Goal: Information Seeking & Learning: Learn about a topic

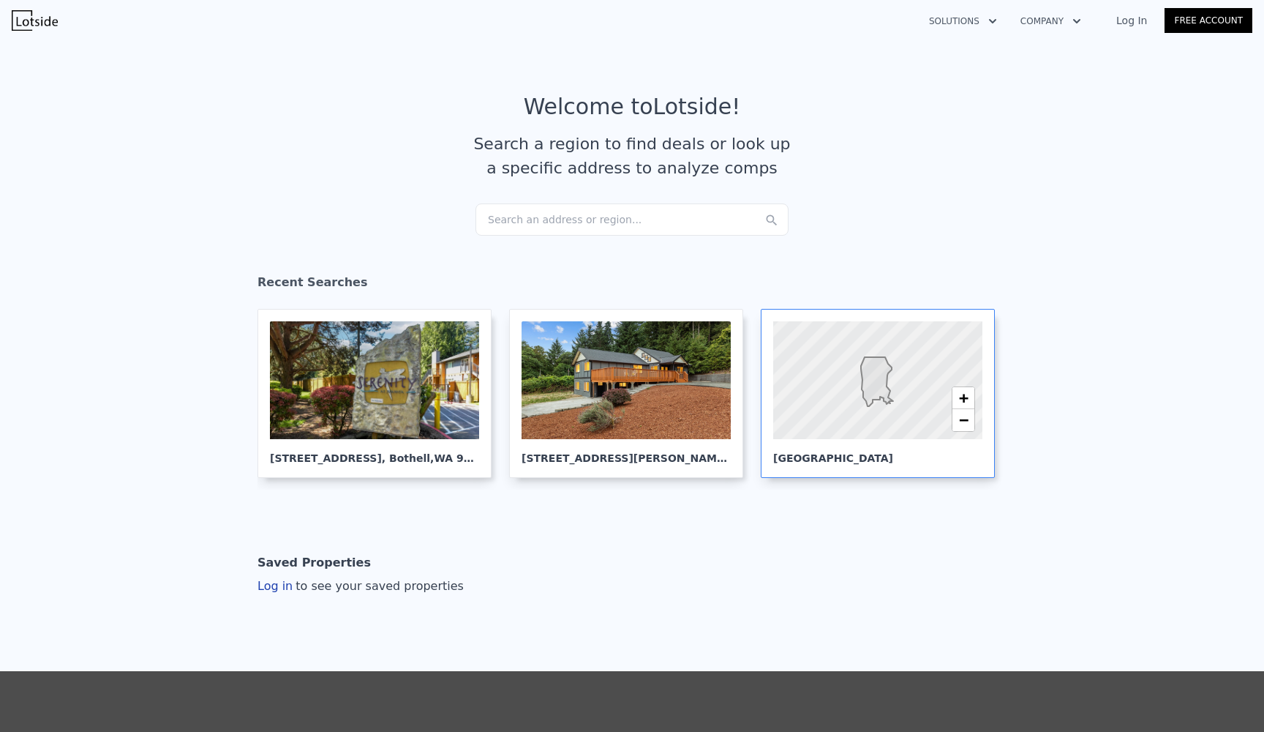
click at [847, 399] on div at bounding box center [877, 381] width 251 height 142
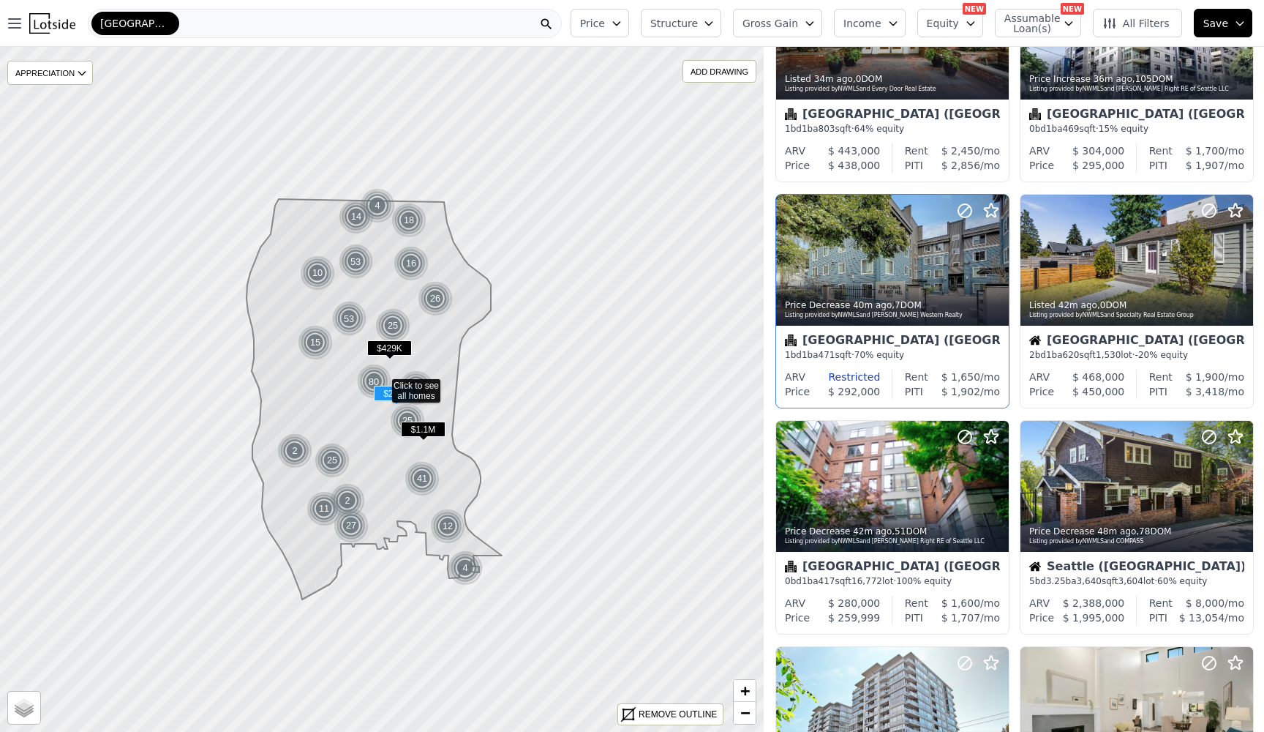
scroll to position [359, 0]
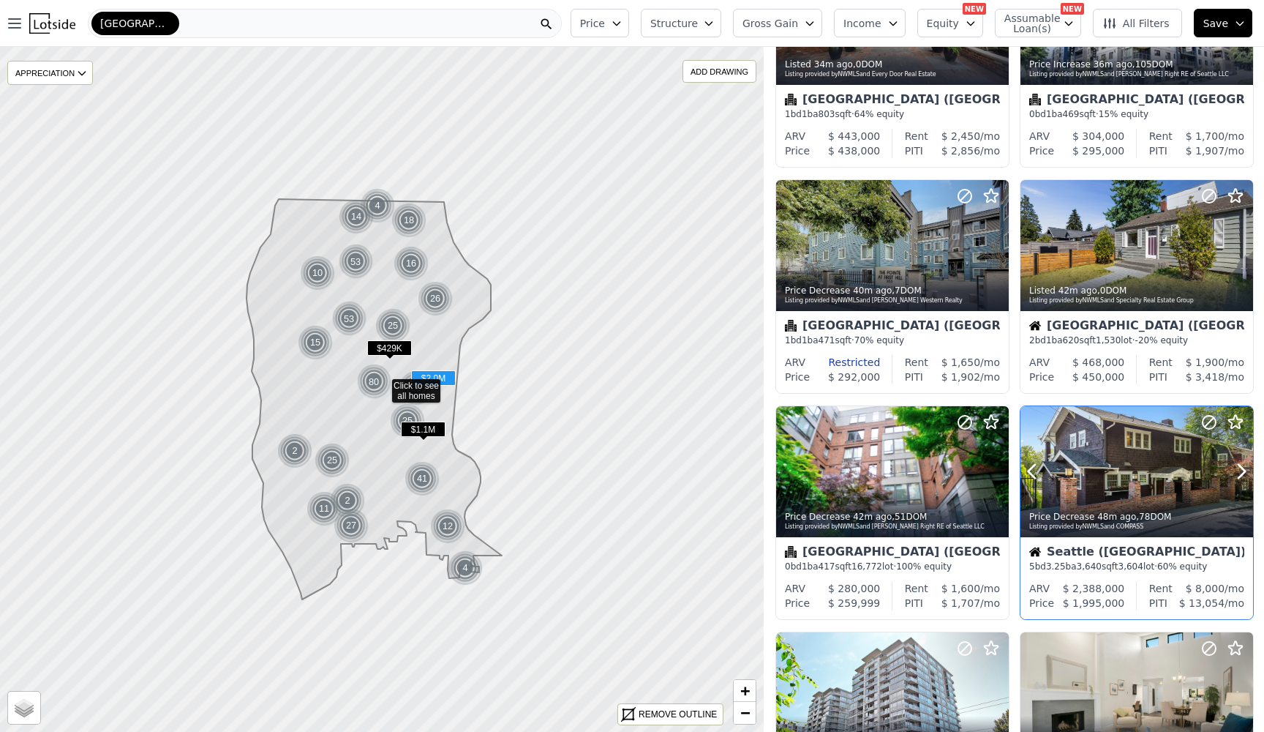
click at [1133, 462] on div at bounding box center [1137, 471] width 233 height 131
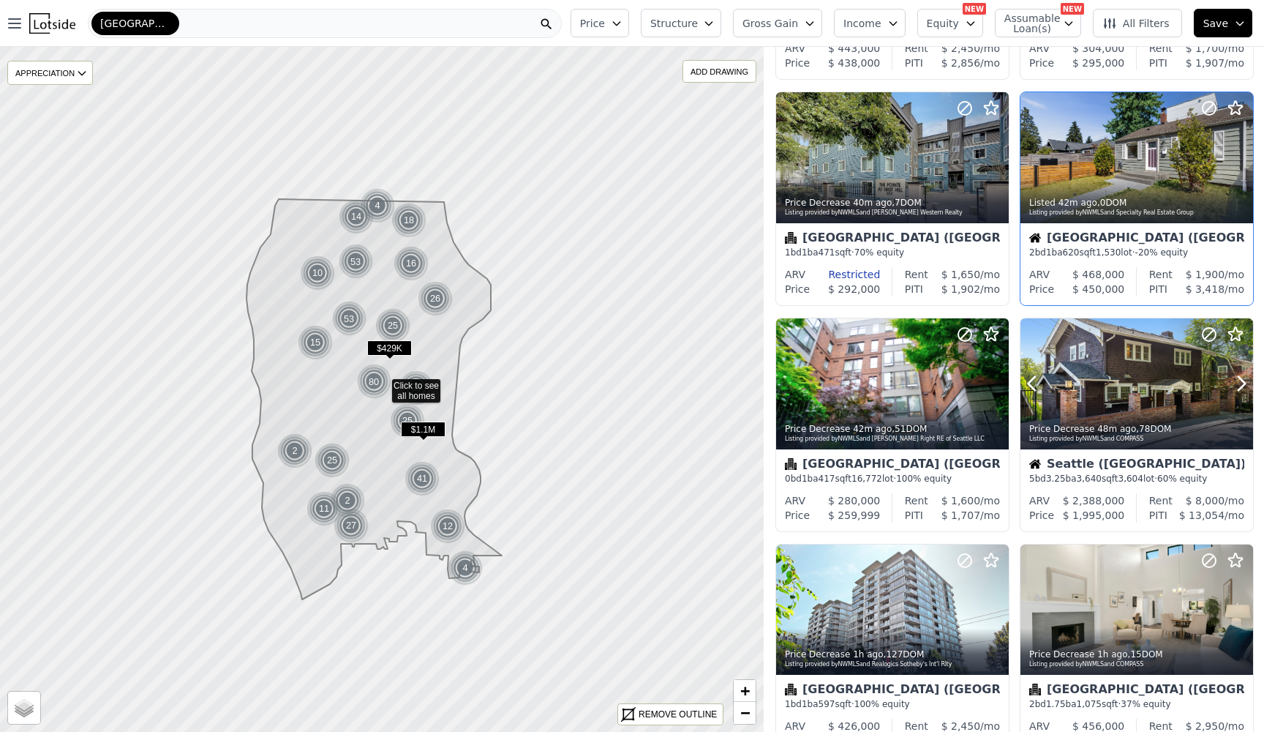
scroll to position [457, 0]
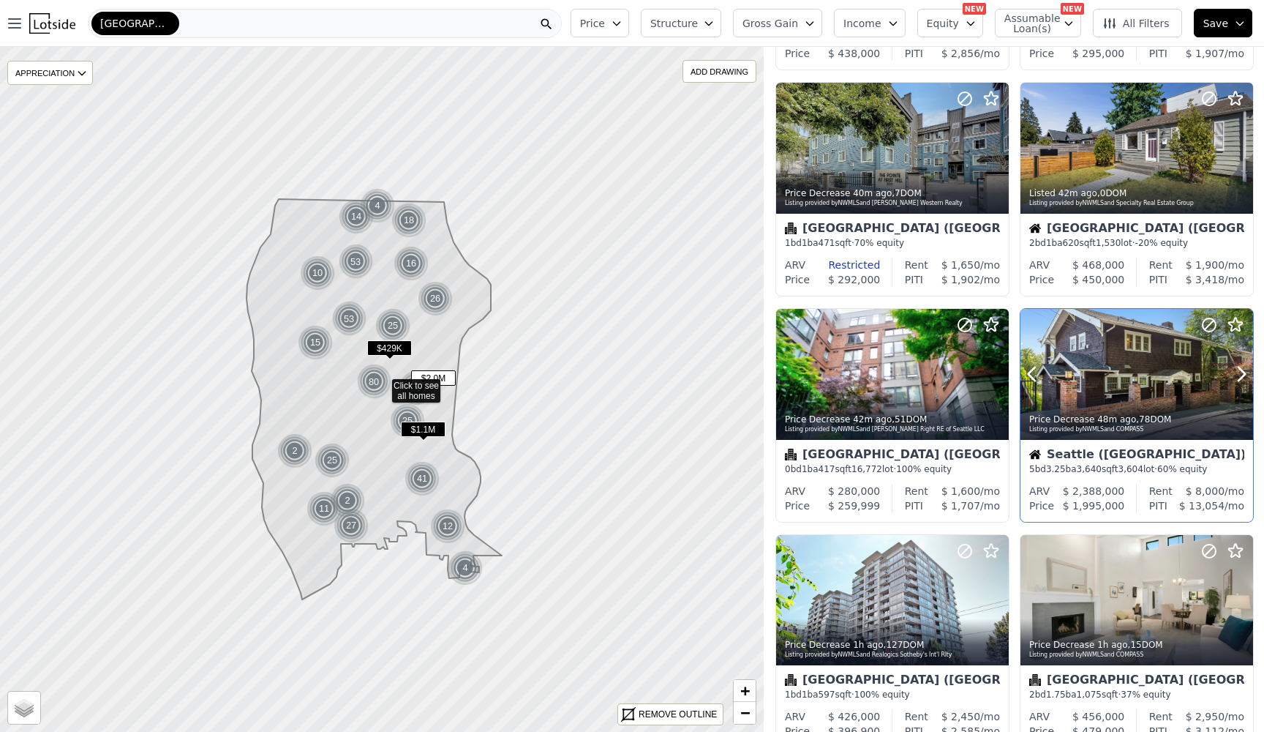
click at [1143, 391] on div at bounding box center [1137, 374] width 233 height 131
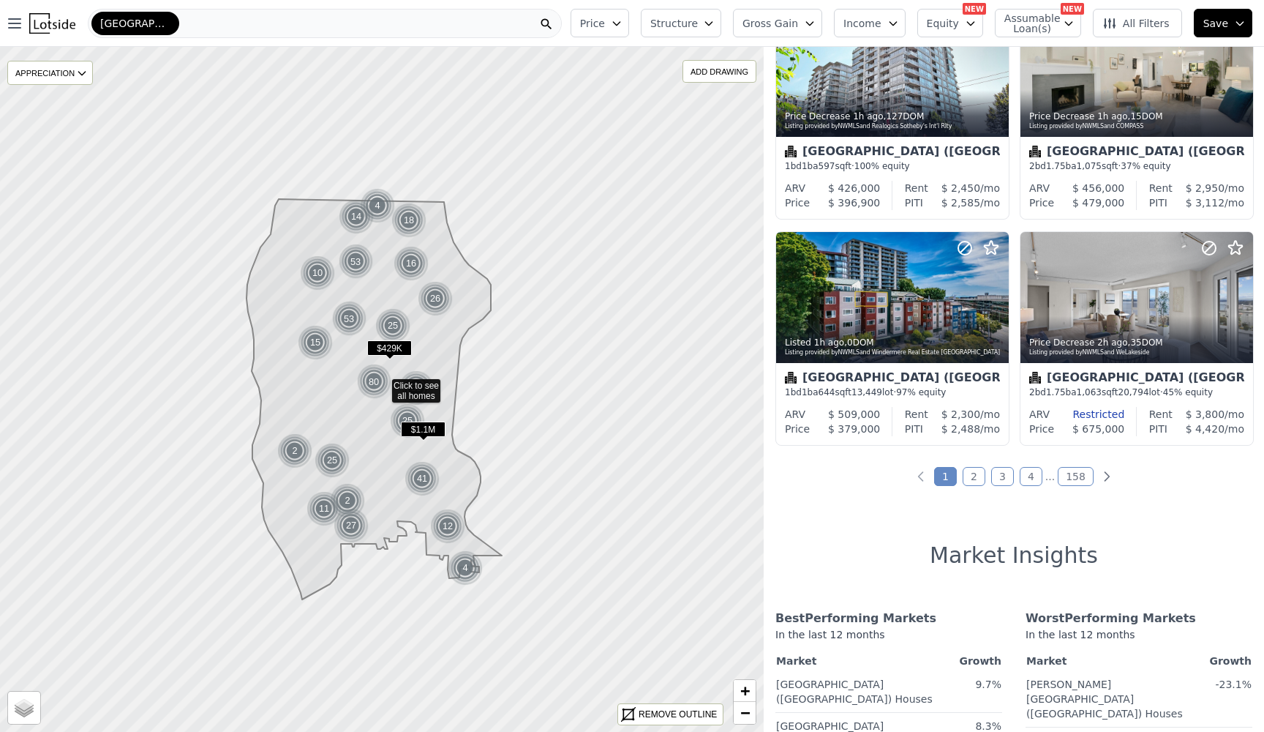
click at [978, 481] on link "2" at bounding box center [974, 476] width 23 height 19
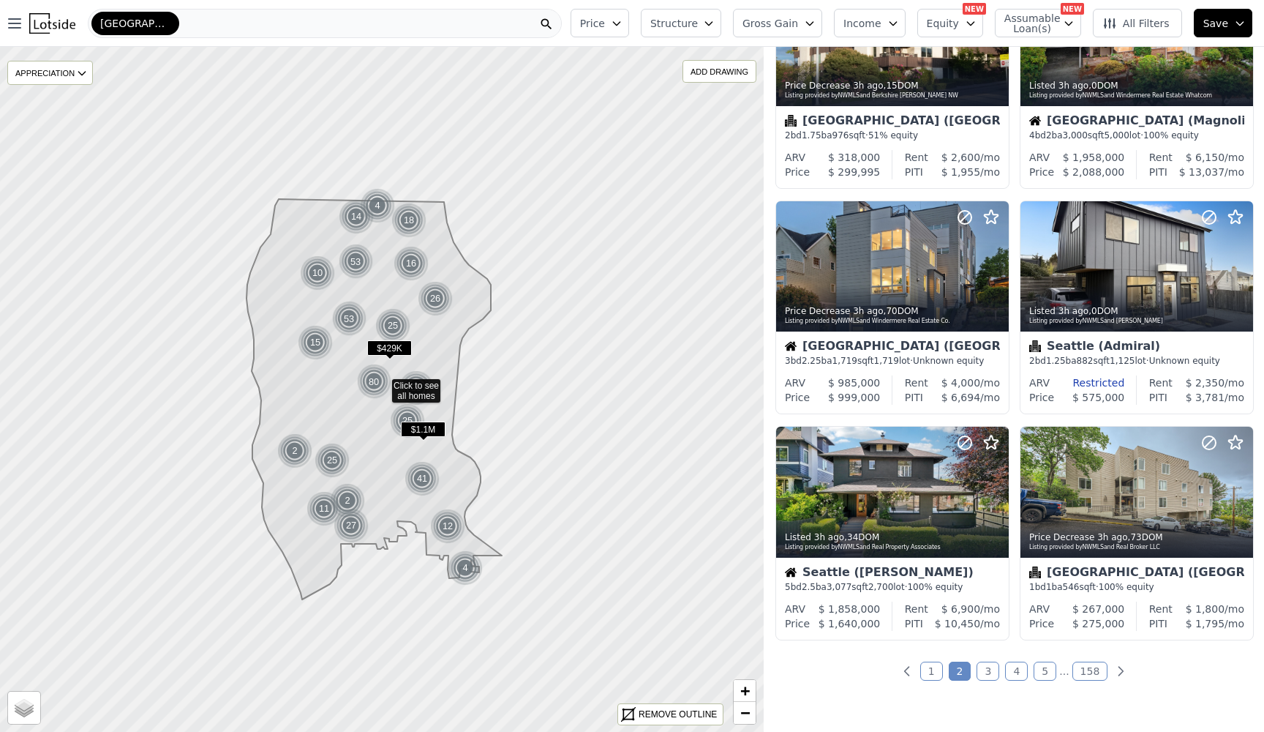
scroll to position [843, 0]
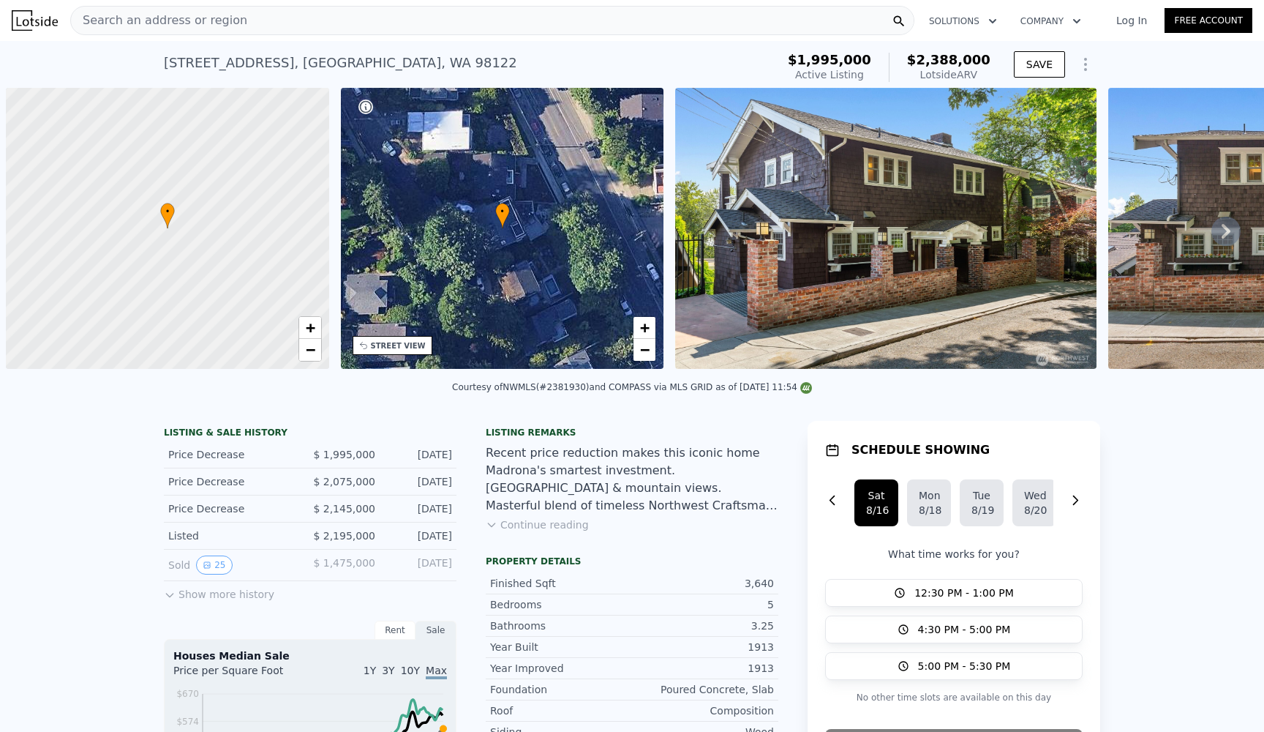
scroll to position [0, 6]
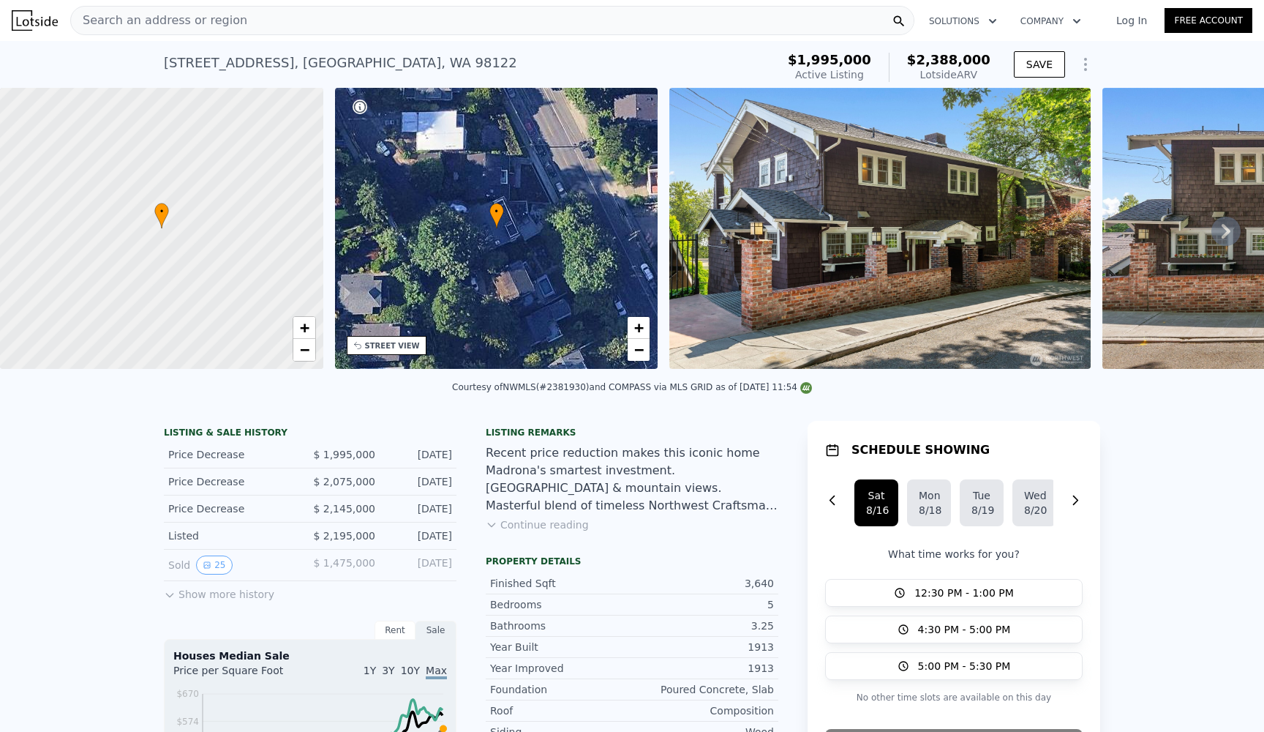
click at [877, 218] on img at bounding box center [880, 228] width 421 height 281
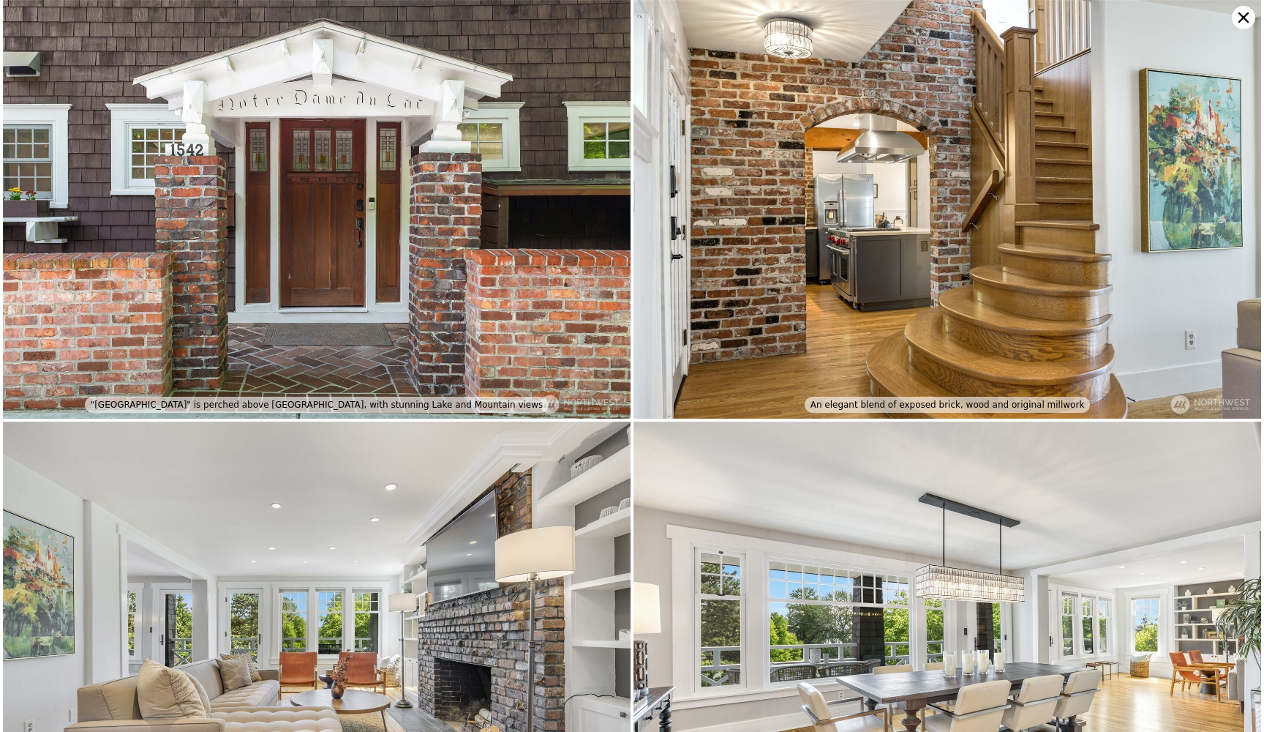
scroll to position [299, 0]
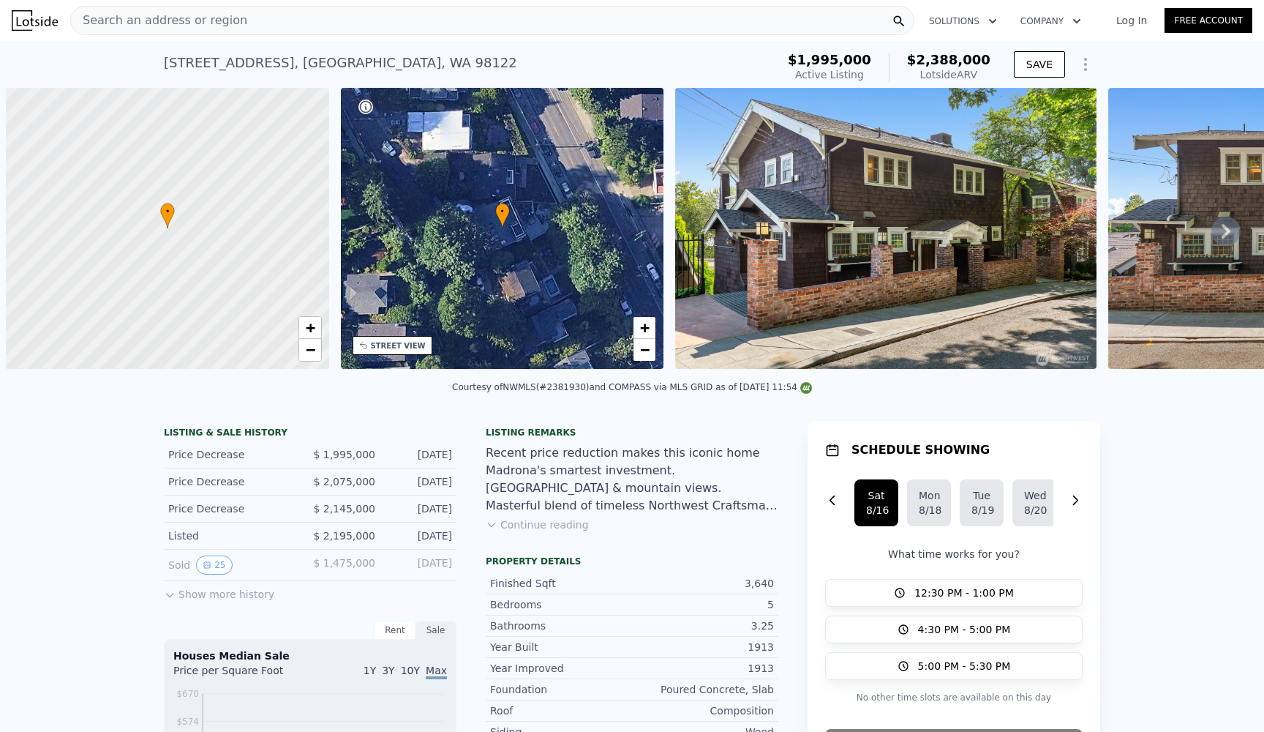
scroll to position [0, 6]
